Goal: Navigation & Orientation: Find specific page/section

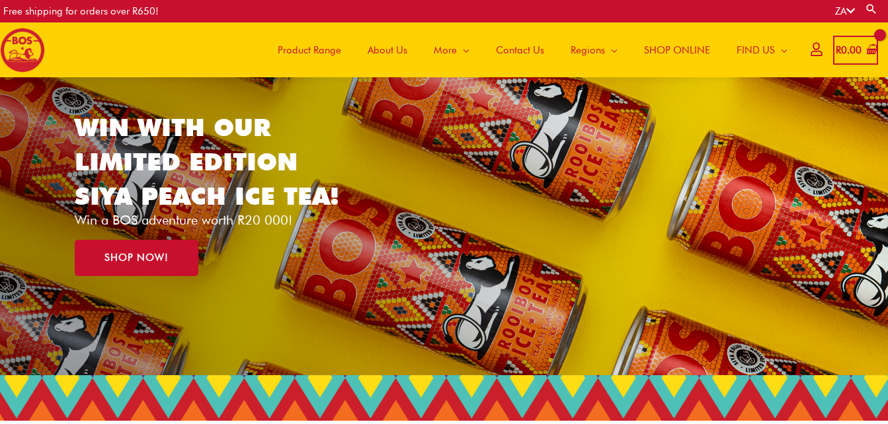
scroll to position [66, 0]
click at [93, 13] on div "Free shipping for orders over R650!" at bounding box center [80, 11] width 155 height 22
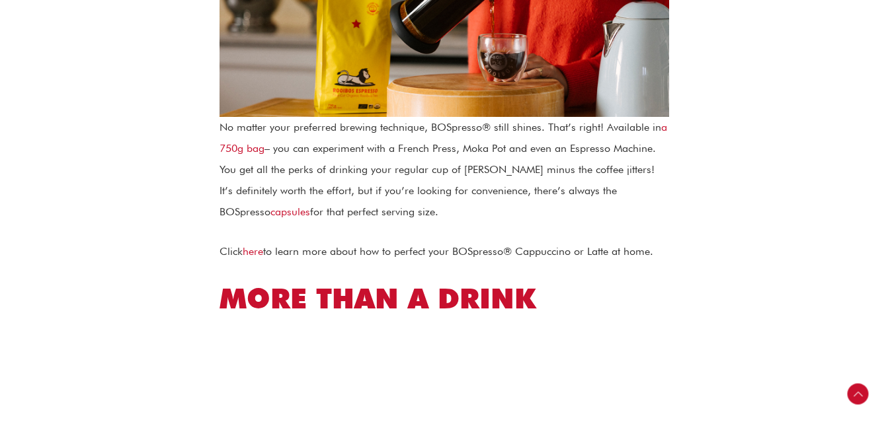
scroll to position [1206, 0]
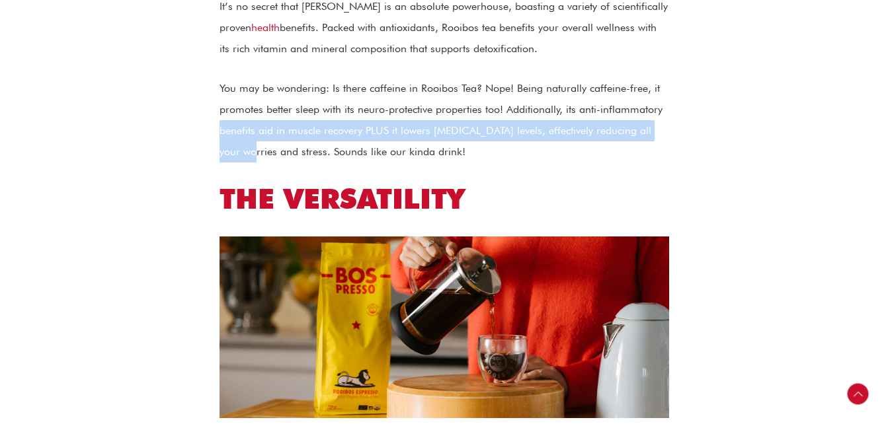
click at [143, 141] on section "Would you like something hot to drink? We don’t know about you, but we can’t th…" at bounding box center [444, 388] width 888 height 1953
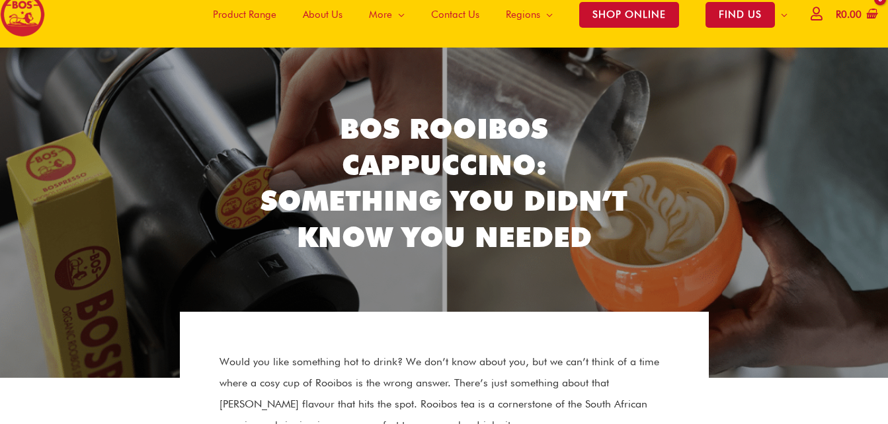
scroll to position [0, 0]
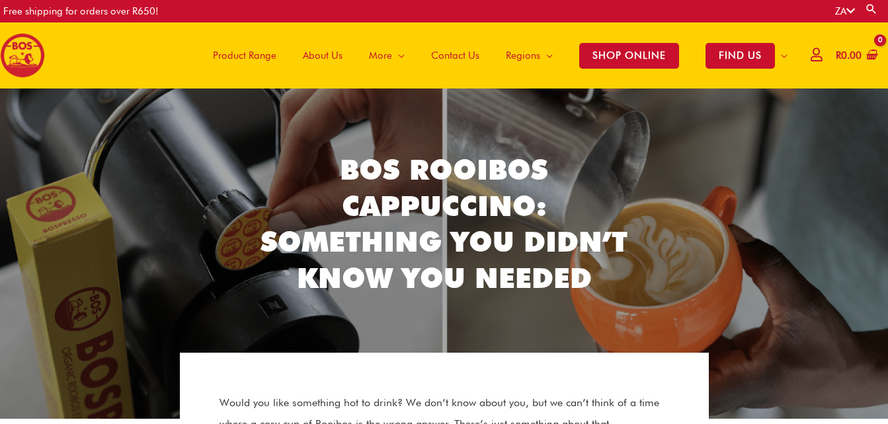
click at [243, 57] on span "Product Range" at bounding box center [244, 56] width 63 height 40
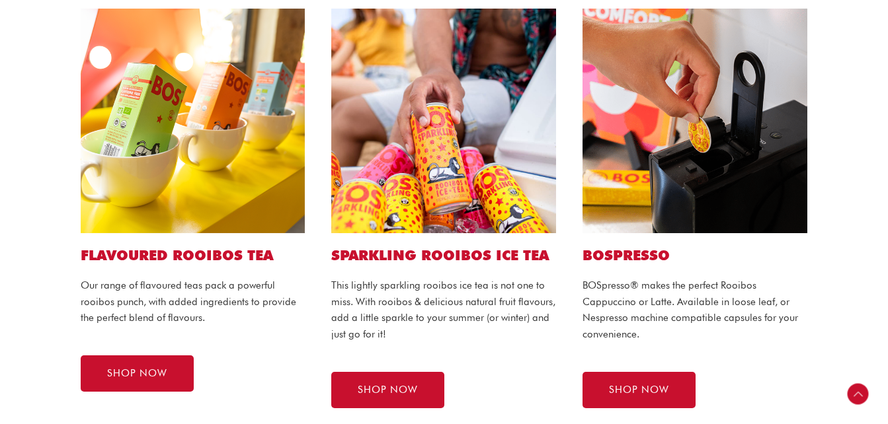
scroll to position [734, 0]
